Goal: Task Accomplishment & Management: Manage account settings

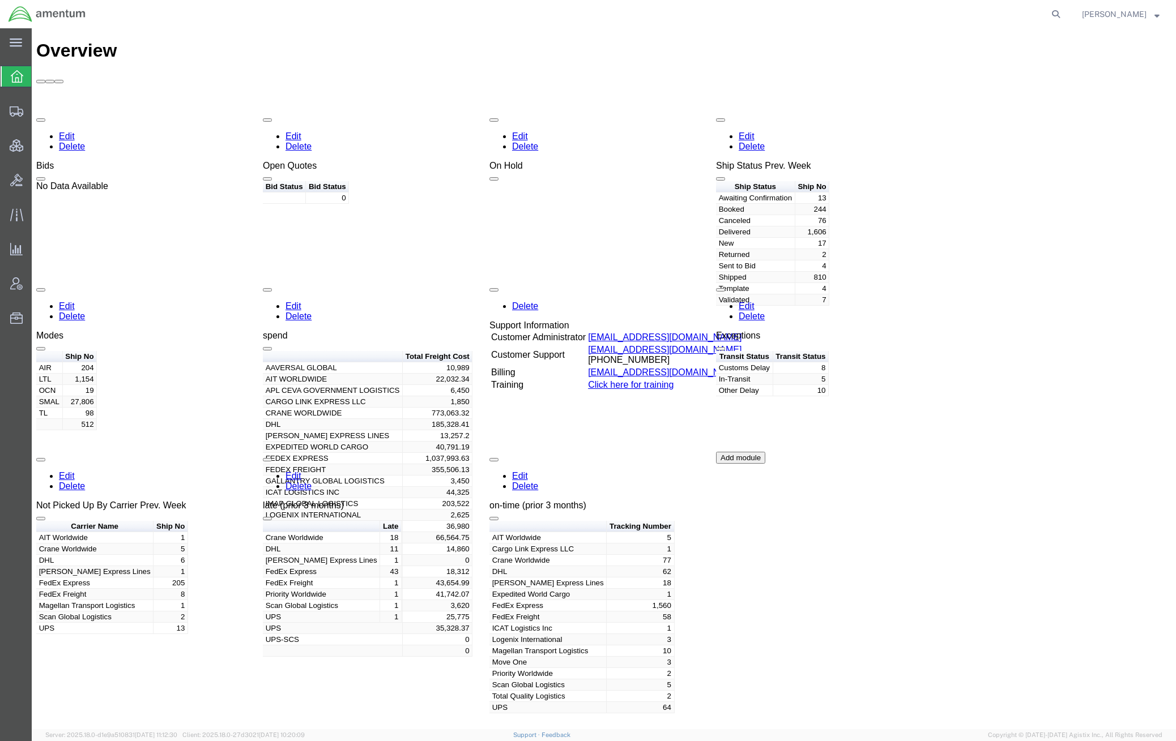
click at [1047, 11] on form at bounding box center [1056, 14] width 18 height 28
click at [1058, 14] on icon at bounding box center [1056, 14] width 16 height 16
drag, startPoint x: 737, startPoint y: 11, endPoint x: 758, endPoint y: 11, distance: 21.5
click at [737, 12] on input "search" at bounding box center [877, 14] width 344 height 27
paste input "414209292279"
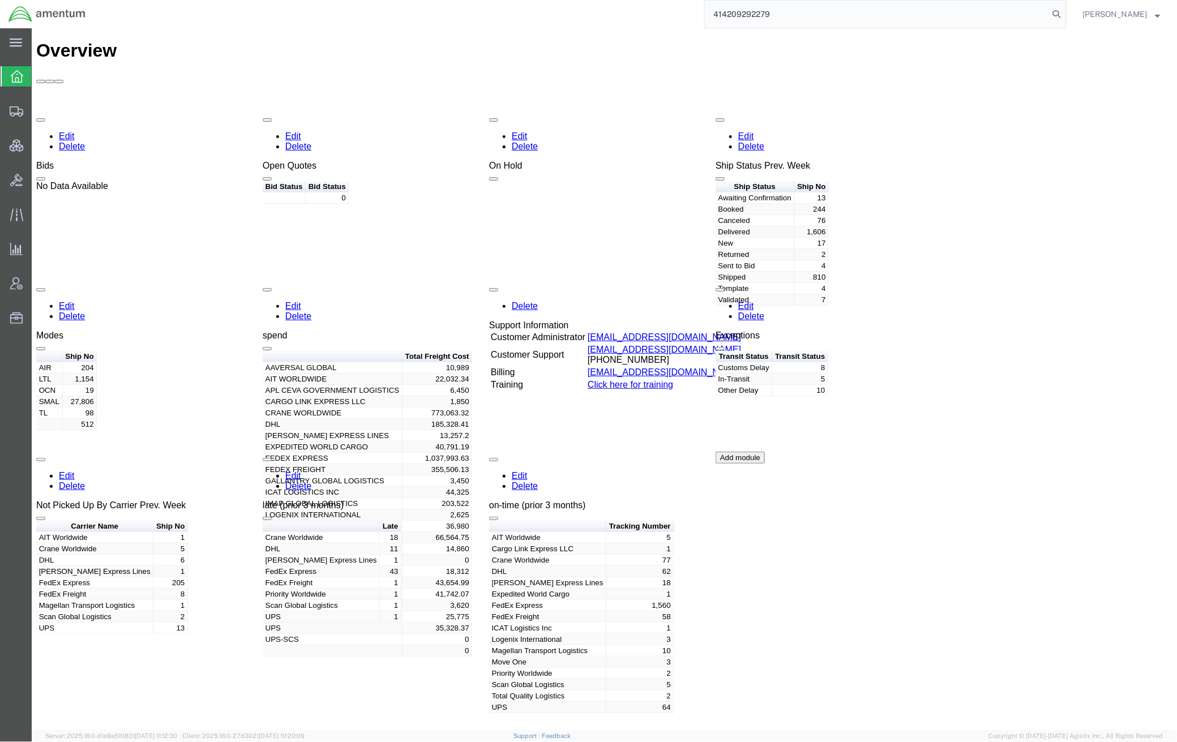
type input "414209292279"
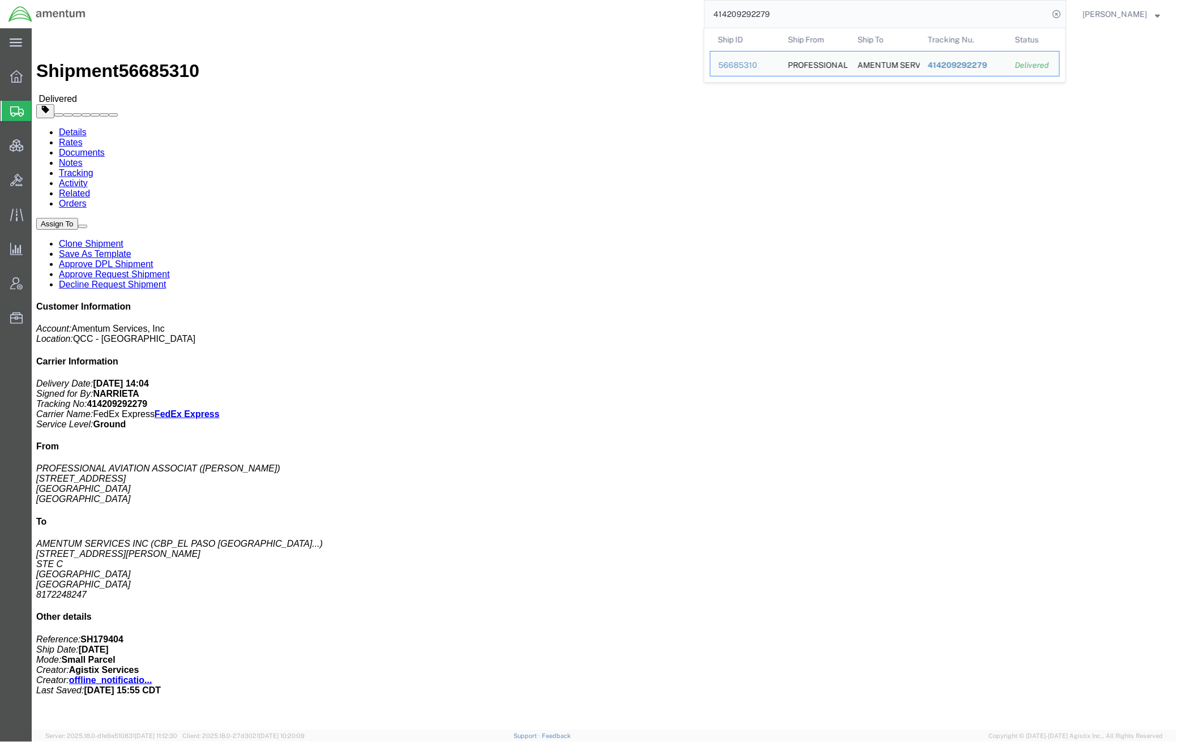
click link "Rates"
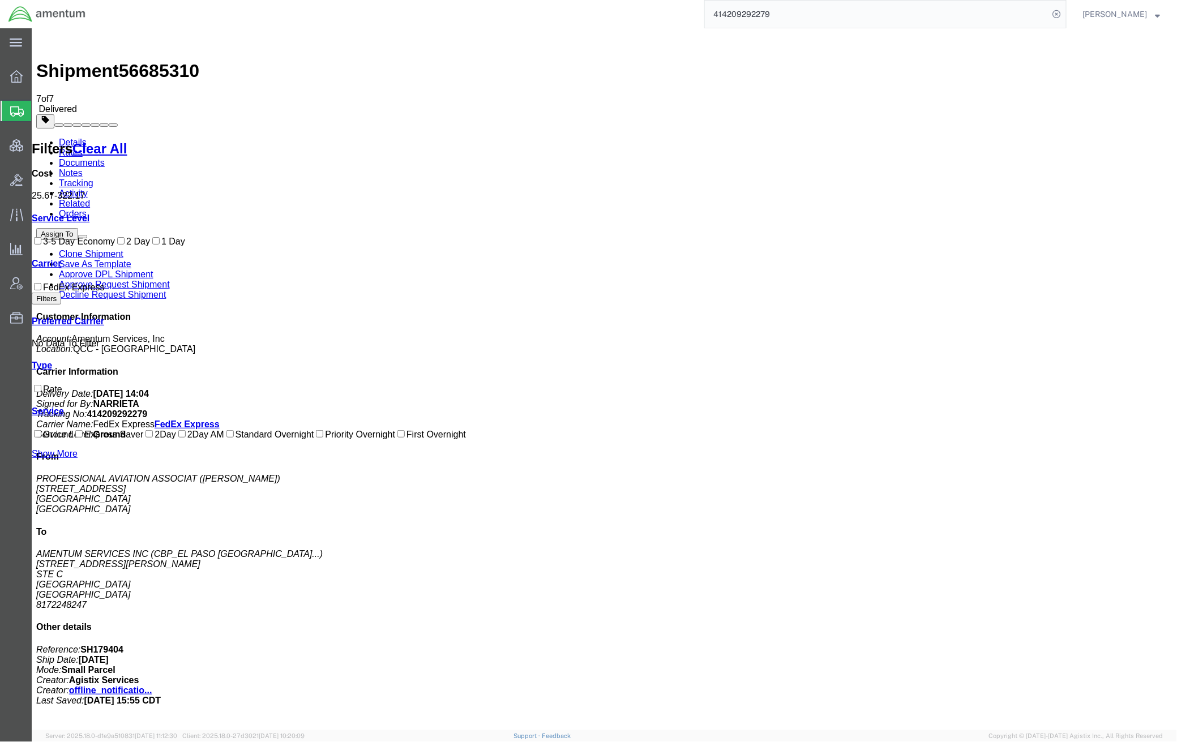
drag, startPoint x: 426, startPoint y: 159, endPoint x: 402, endPoint y: 161, distance: 24.4
copy b "25.67"
click at [1022, 20] on input "414209292279" at bounding box center [877, 14] width 344 height 27
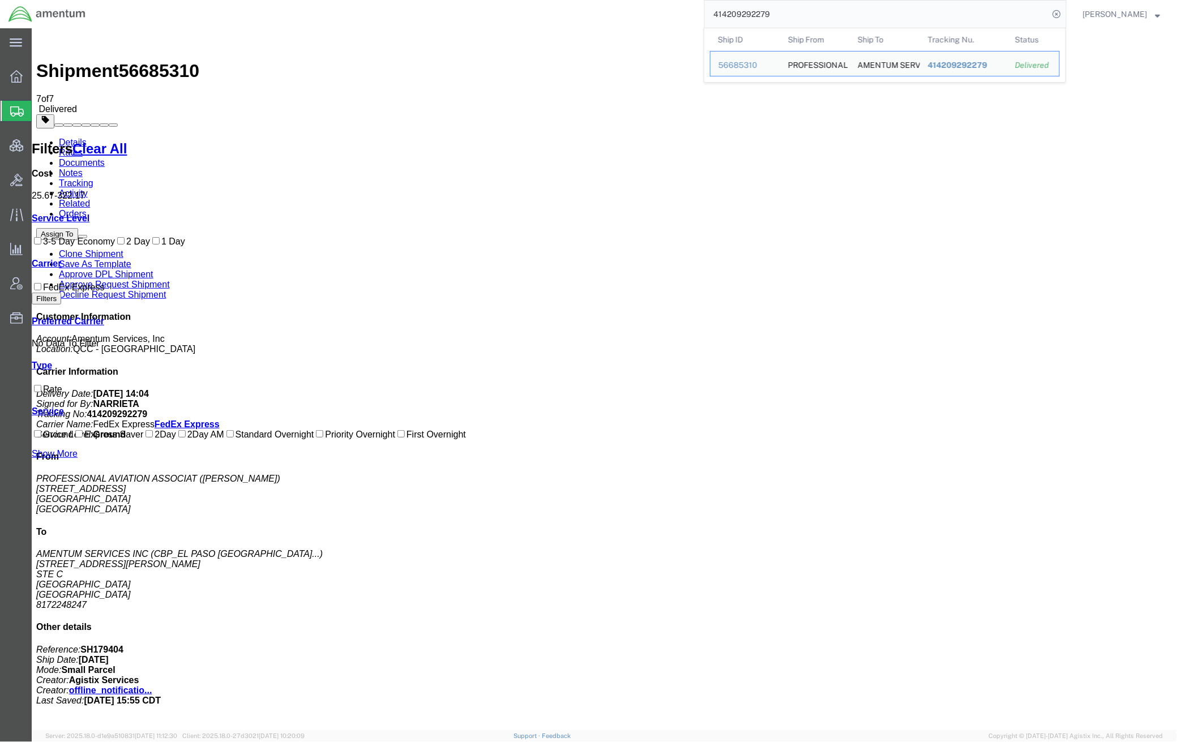
click at [75, 137] on link "Details" at bounding box center [72, 142] width 28 height 10
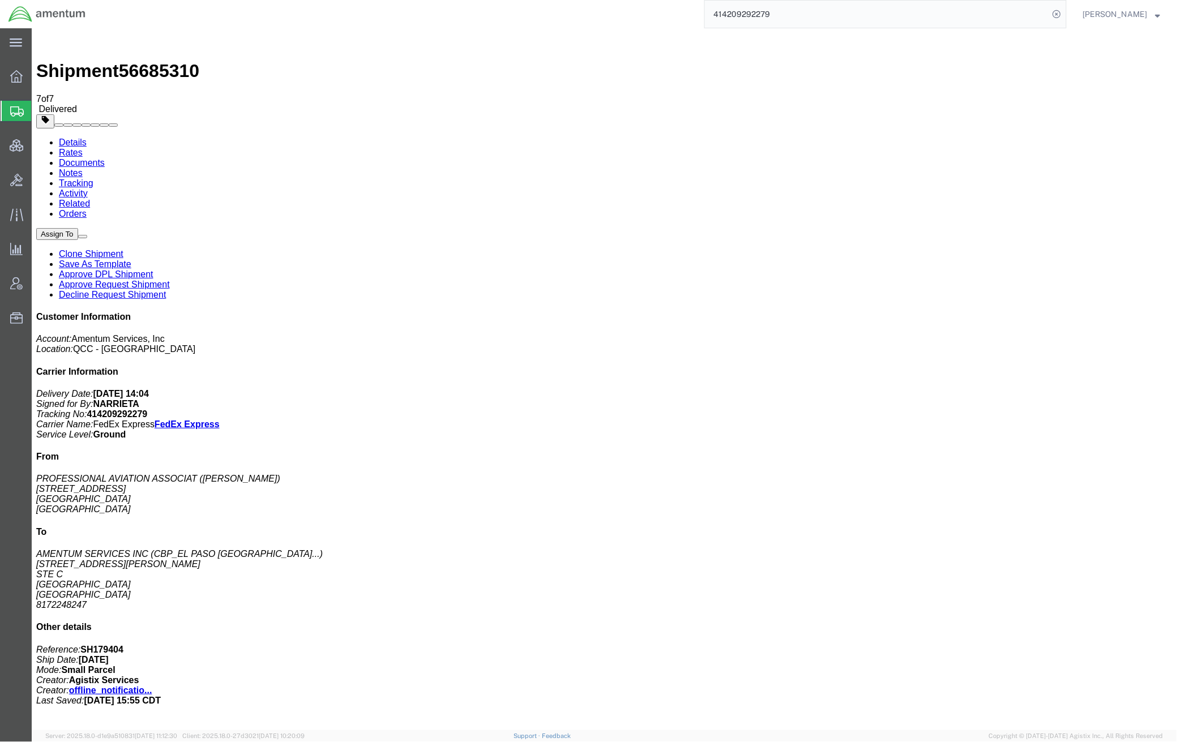
click span "button"
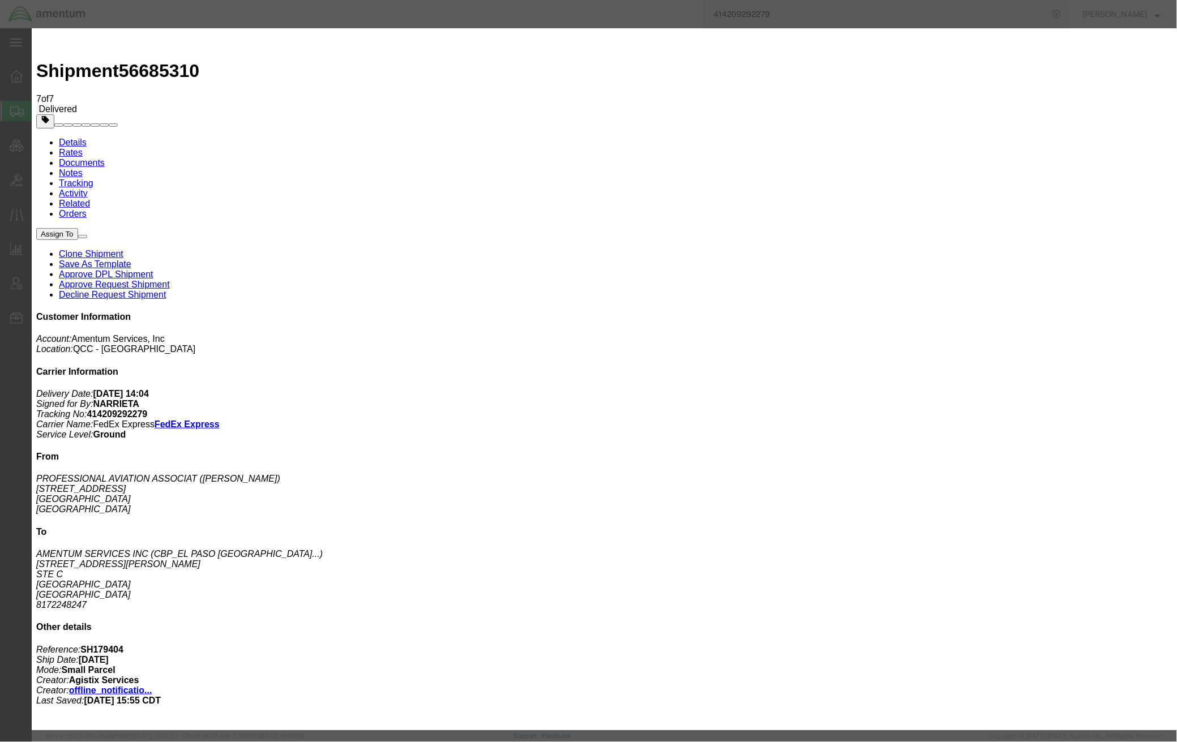
click button "button"
drag, startPoint x: 696, startPoint y: 134, endPoint x: 687, endPoint y: 136, distance: 9.2
click button "Add another reference"
click select "Select Account Type Activity ID Airline Appointment Number ASN Batch Request # …"
select select "PURCHORD"
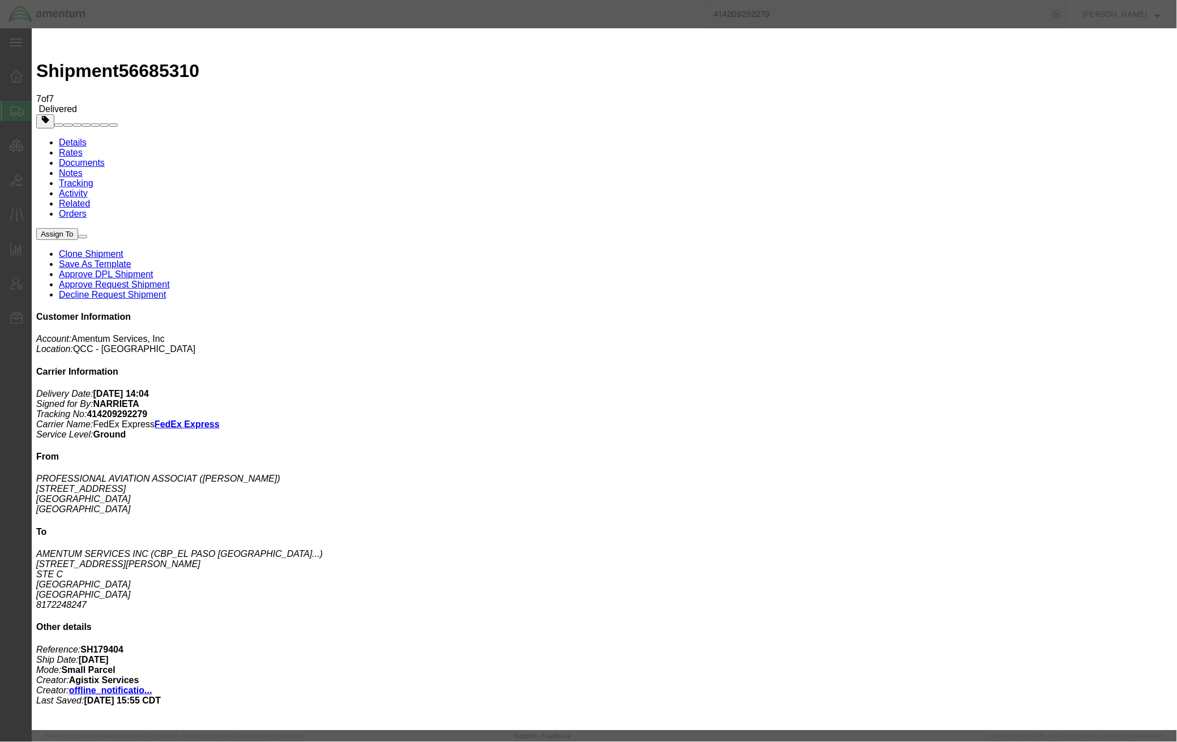
click select "Select Account Type Activity ID Airline Appointment Number ASN Batch Request # …"
click input "text"
paste input "CBP0043713"
type input "CBP0043713"
click button "Add another reference"
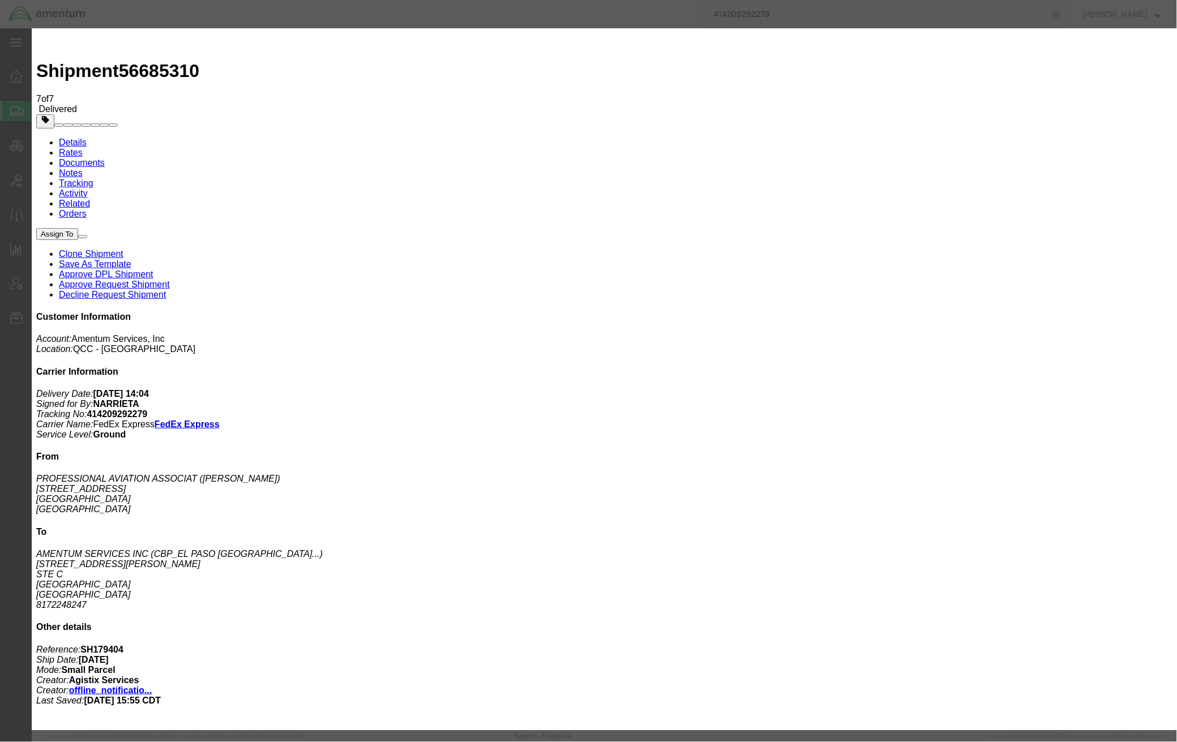
click select "Select Account Type Activity ID Airline Appointment Number ASN Batch Request # …"
select select "CLAIM"
click select "Select Account Type Activity ID Airline Appointment Number ASN Batch Request # …"
click input "text"
paste input "C-204709666"
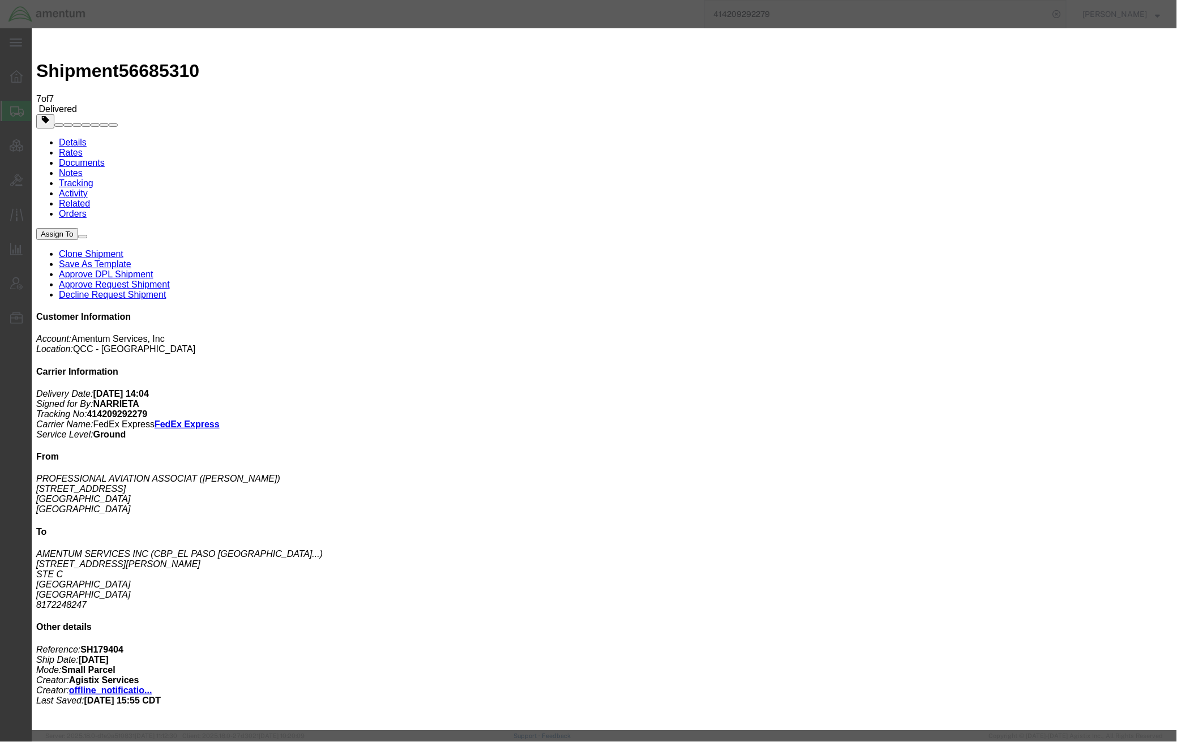
type input "C-204709666"
click button "Add another reference"
click select "Select Account Type Activity ID Airline Appointment Number ASN Batch Request # …"
select select "CLAIM"
click select "Select Account Type Activity ID Airline Appointment Number ASN Batch Request # …"
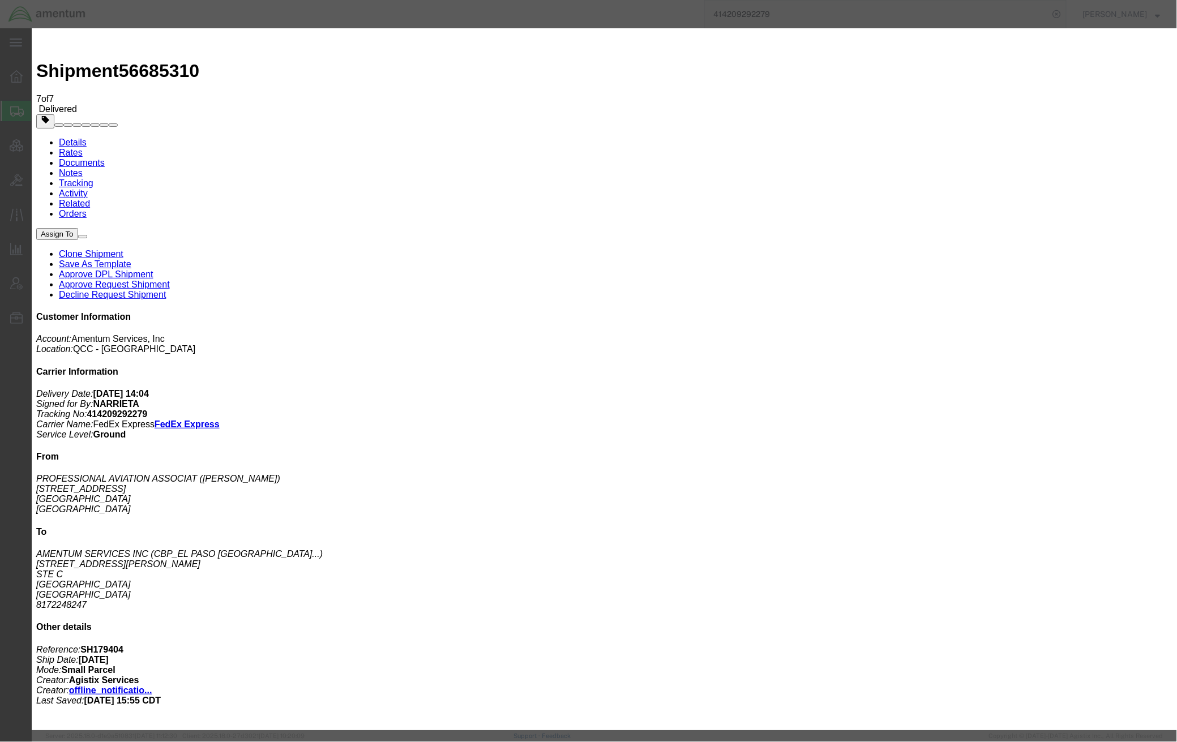
click input "text"
paste input "CBPROD0000000630"
type input "CBPROD0000000630"
click button "Save"
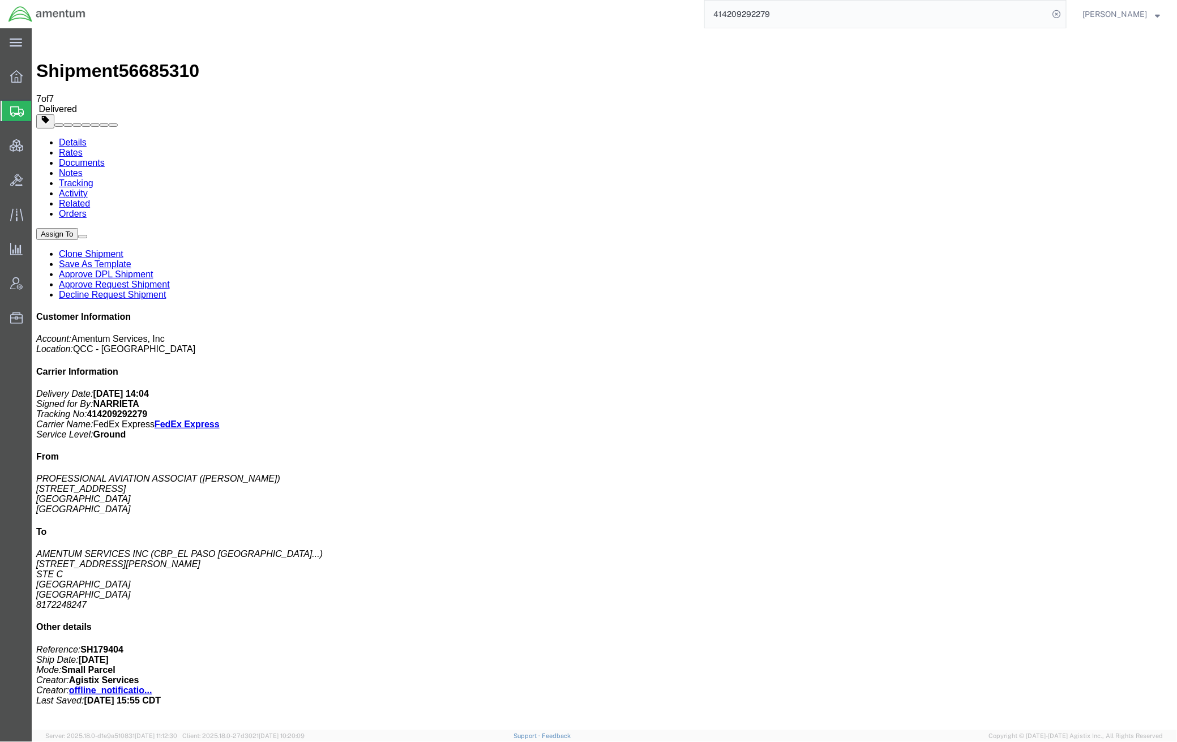
click link "Documents"
